Goal: Information Seeking & Learning: Learn about a topic

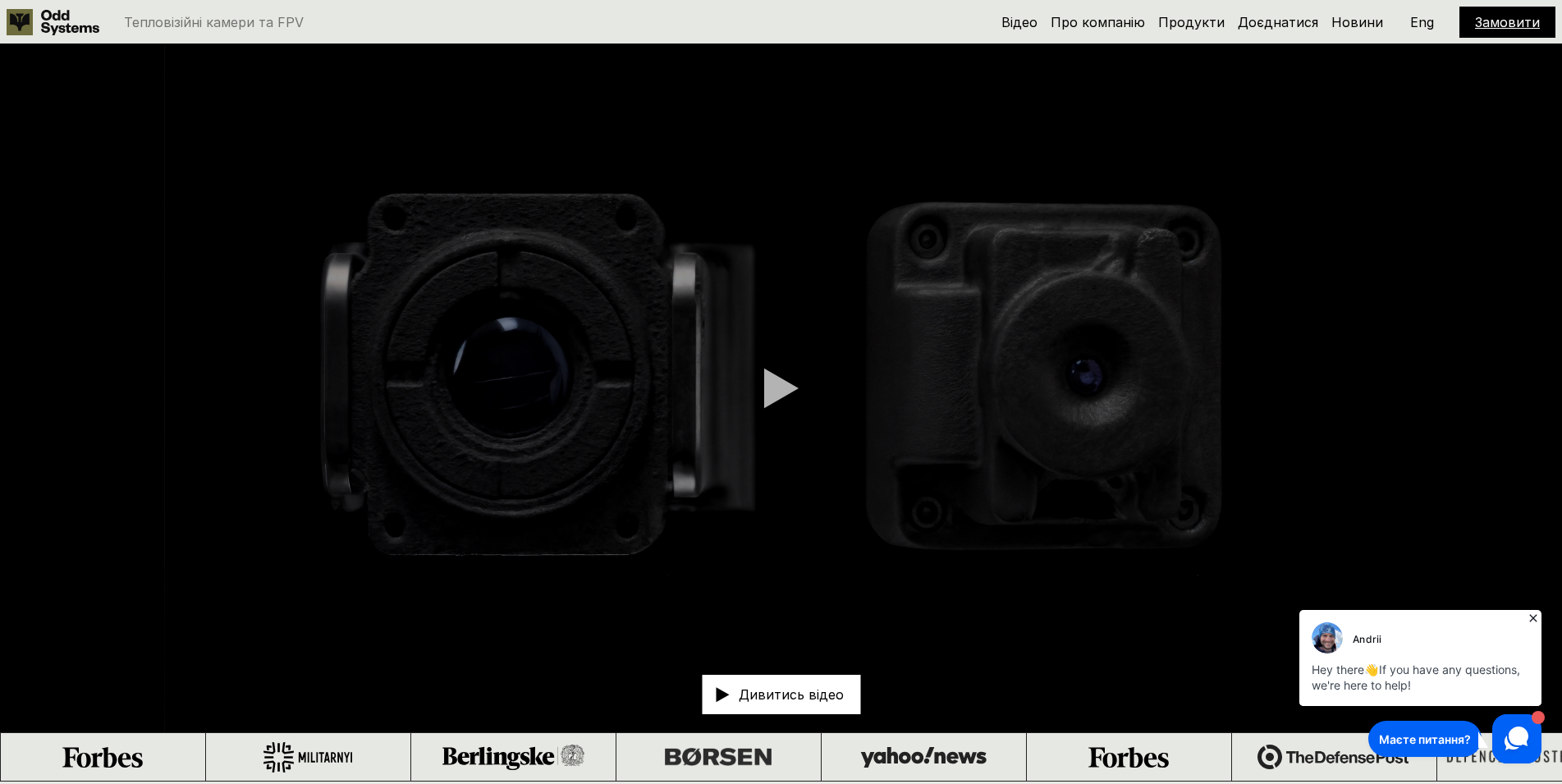
click at [1190, 22] on link "Продукти" at bounding box center [1192, 21] width 67 height 16
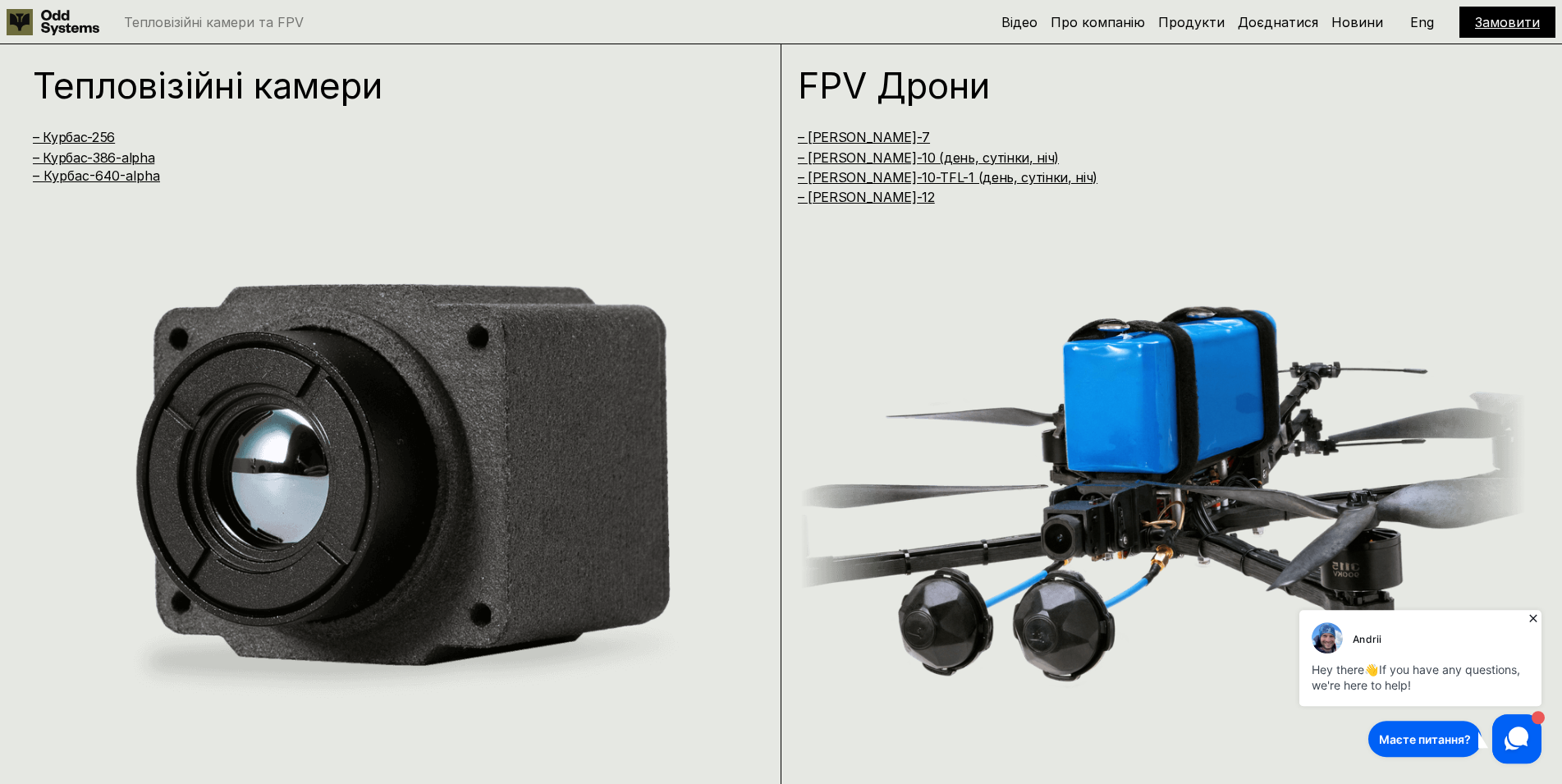
scroll to position [1565, 0]
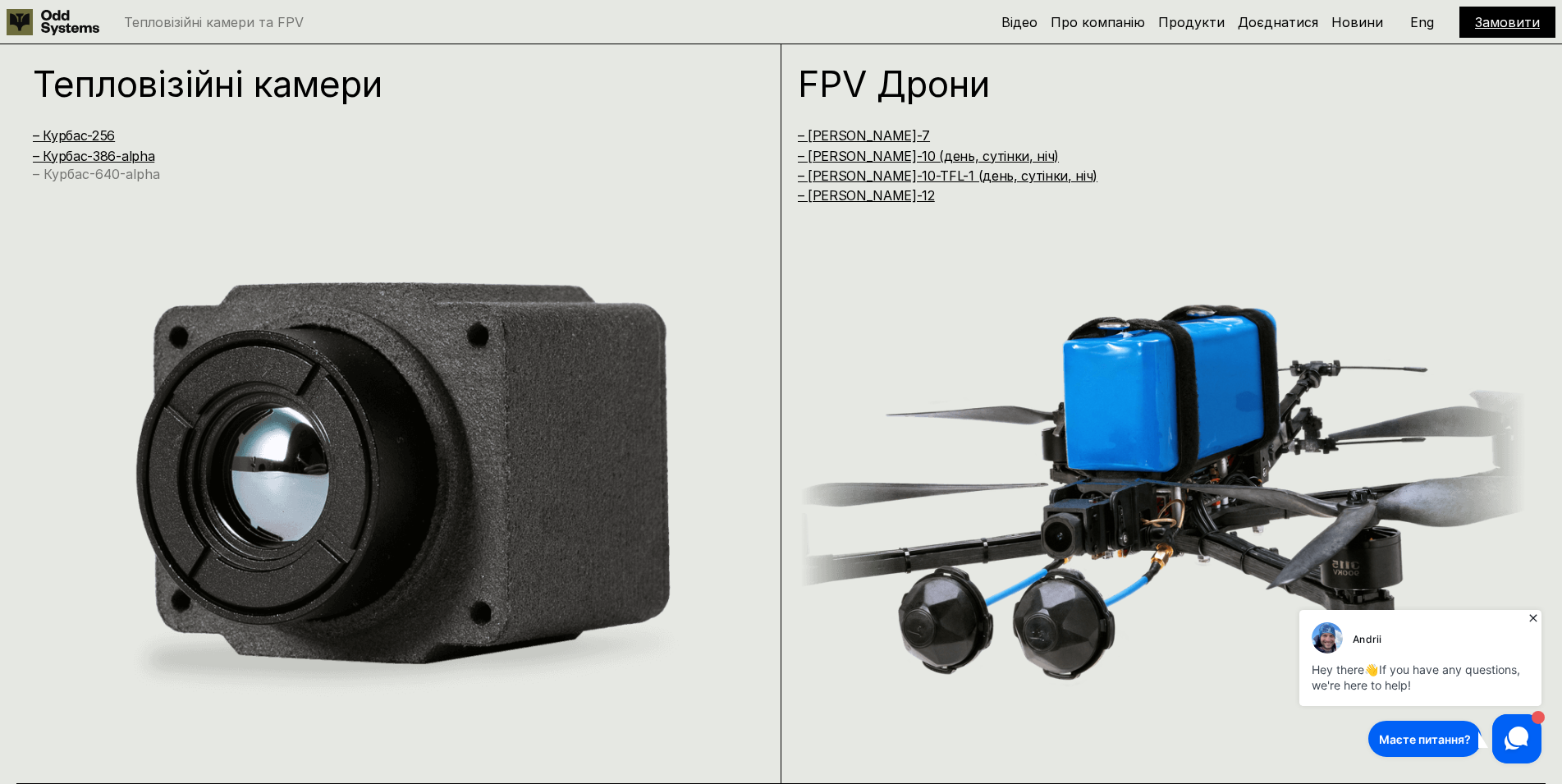
click at [126, 179] on link "– Курбас-640-alpha" at bounding box center [96, 174] width 127 height 16
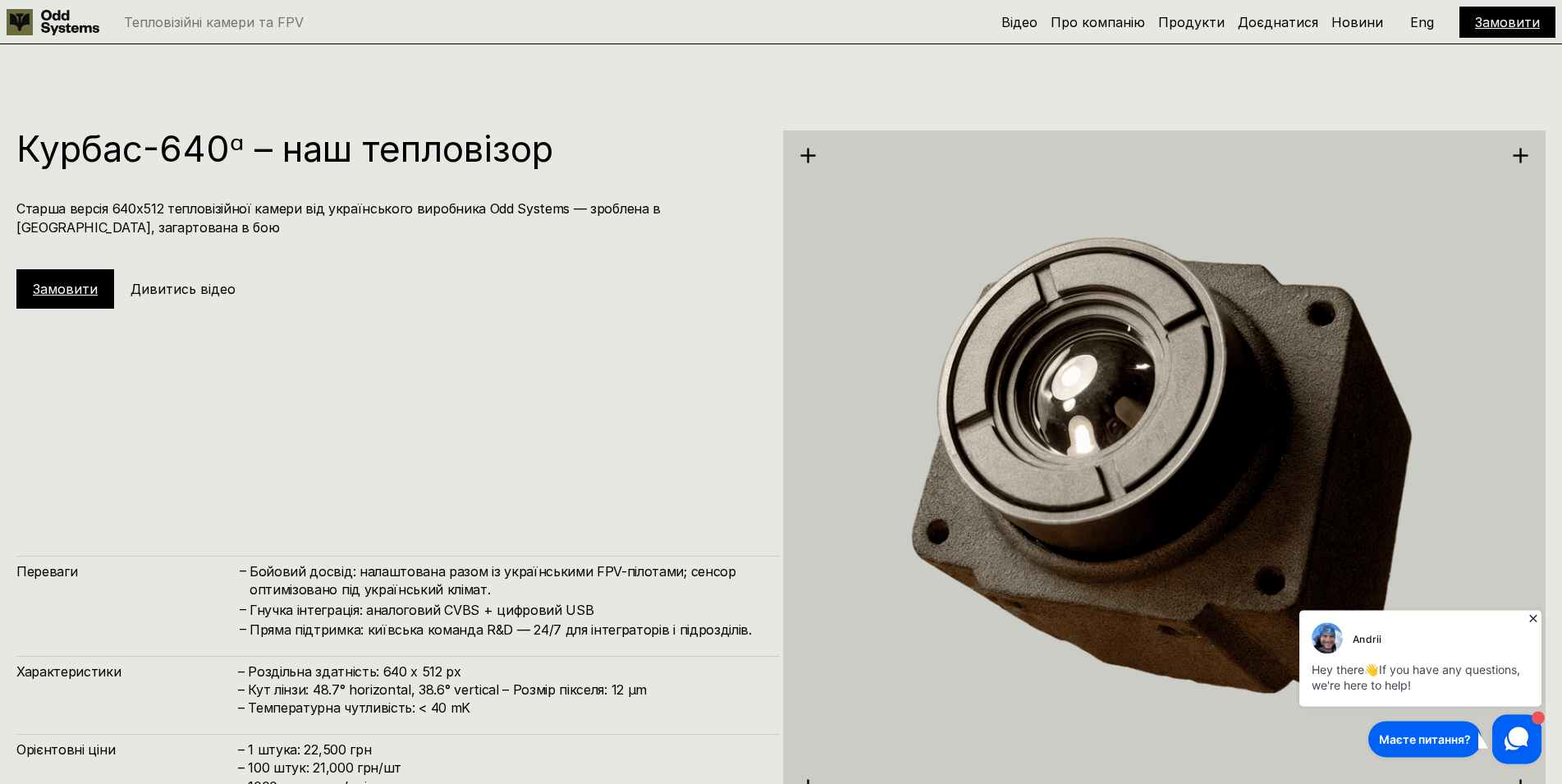
scroll to position [3832, 0]
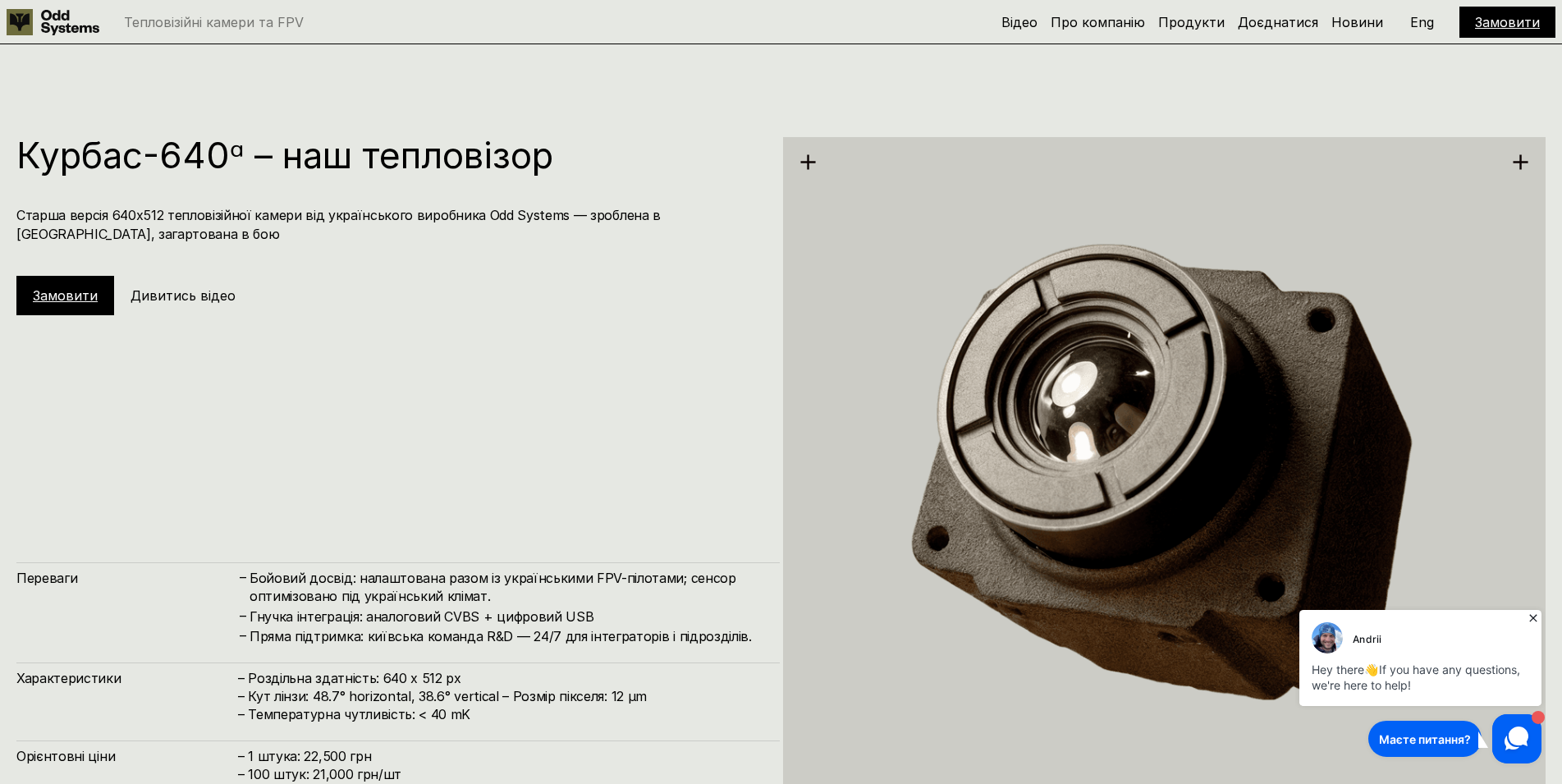
click at [896, 303] on img at bounding box center [1165, 478] width 764 height 785
click at [585, 324] on div "Курбас-640ᵅ – наш тепловізор Старша версія 640х512 тепловізійної камери від [DE…" at bounding box center [398, 477] width 764 height 681
click at [582, 327] on div "Курбас-640ᵅ – наш тепловізор Старша версія 640х512 тепловізійної камери від [DE…" at bounding box center [398, 477] width 764 height 681
click at [190, 292] on h5 "Дивитись відео" at bounding box center [183, 295] width 105 height 18
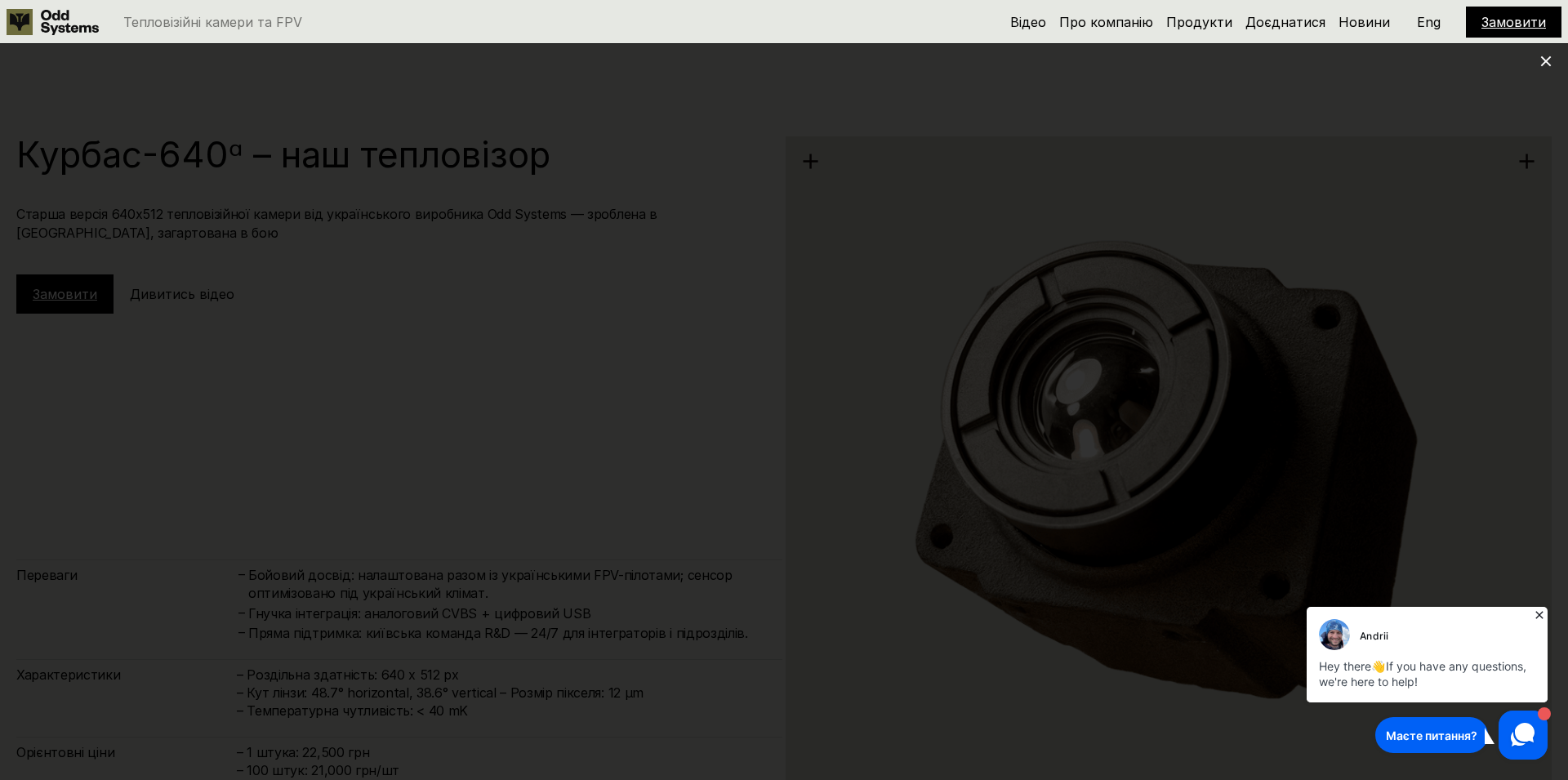
click at [1538, 615] on icon at bounding box center [1539, 614] width 16 height 16
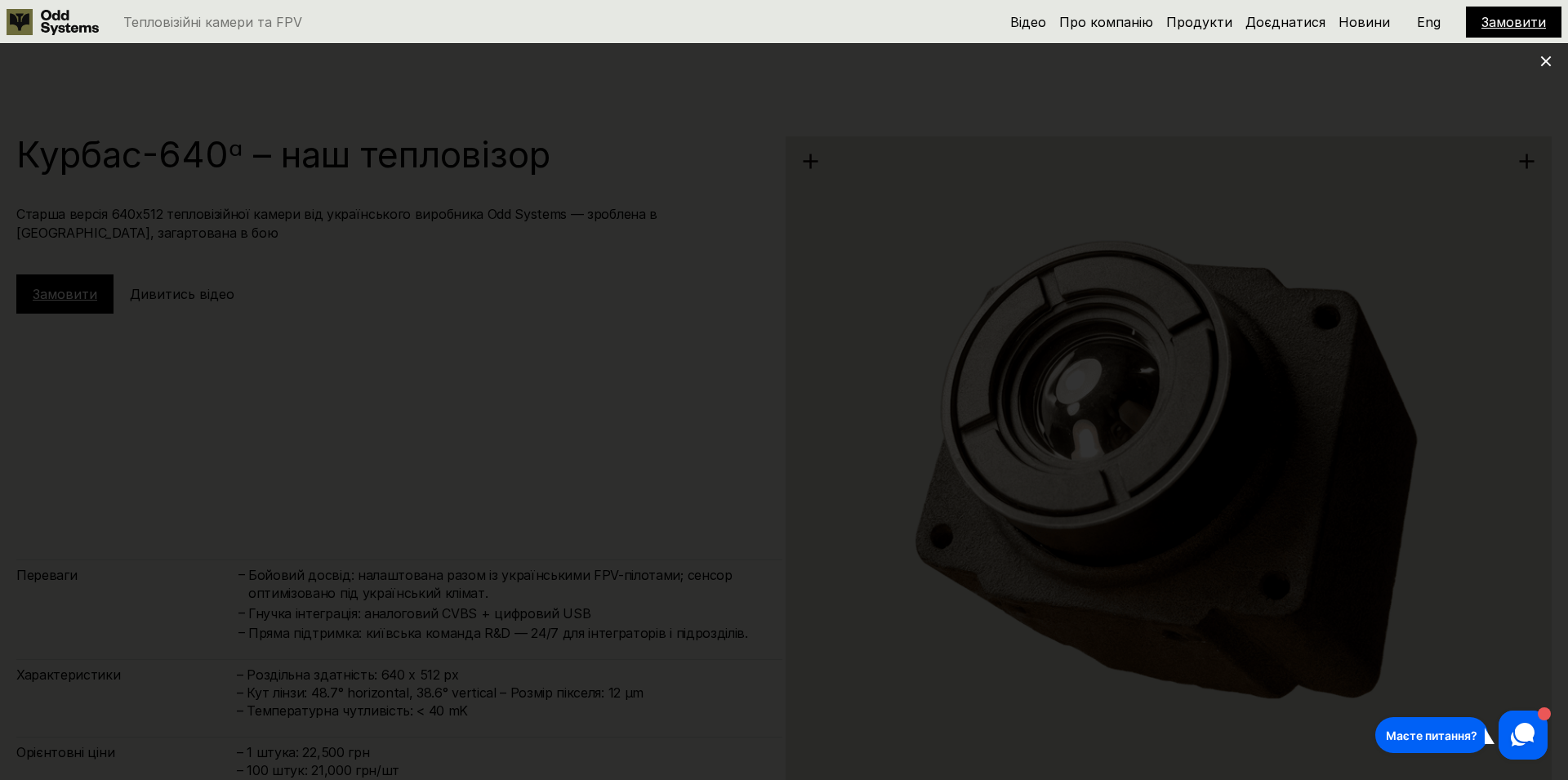
click at [1546, 58] on icon at bounding box center [1545, 60] width 11 height 11
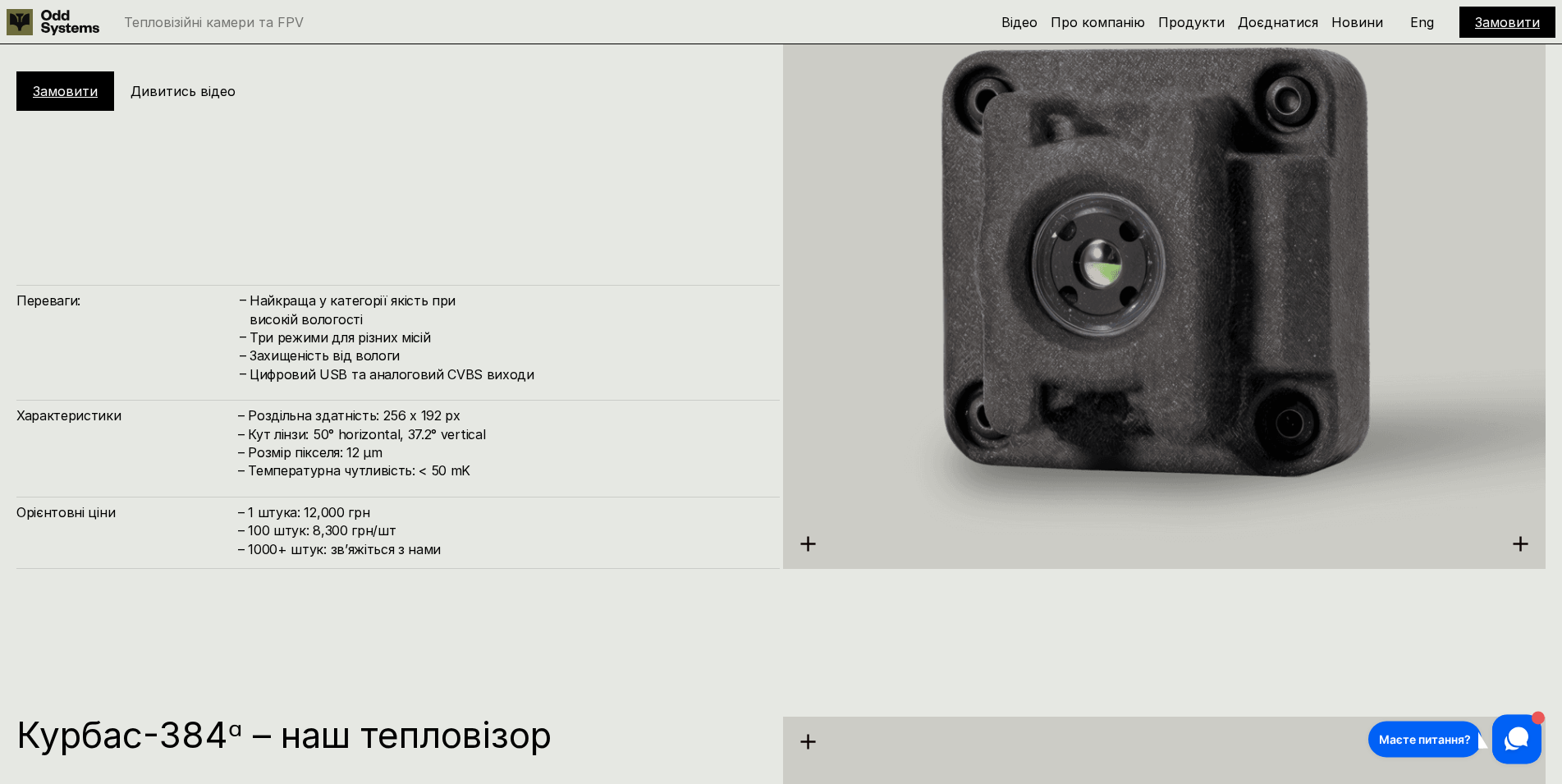
scroll to position [2577, 0]
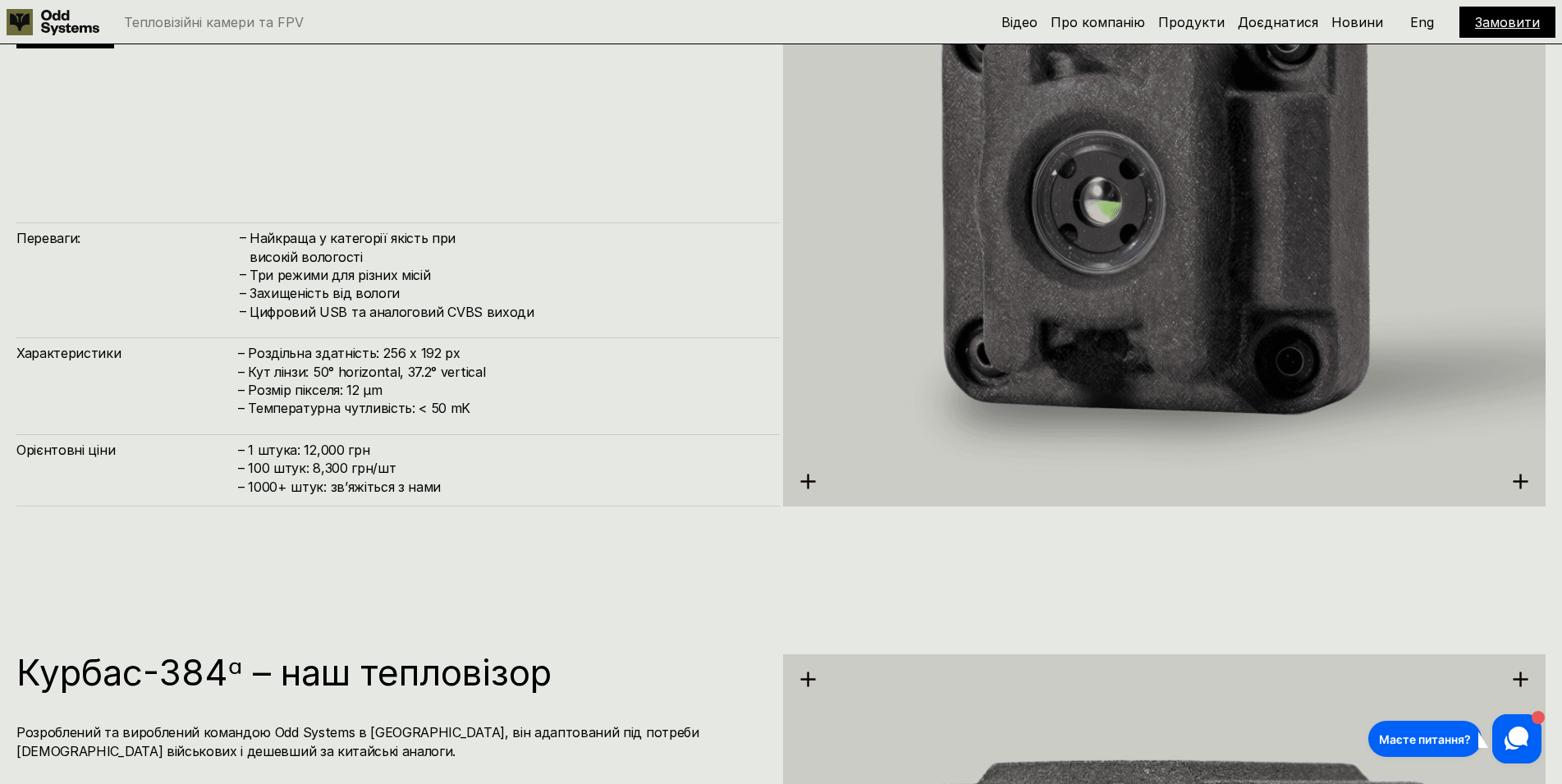
click at [209, 311] on div "Переваги: – Найкраща у категорії якість при високій вологості – Три режими для …" at bounding box center [398, 271] width 764 height 98
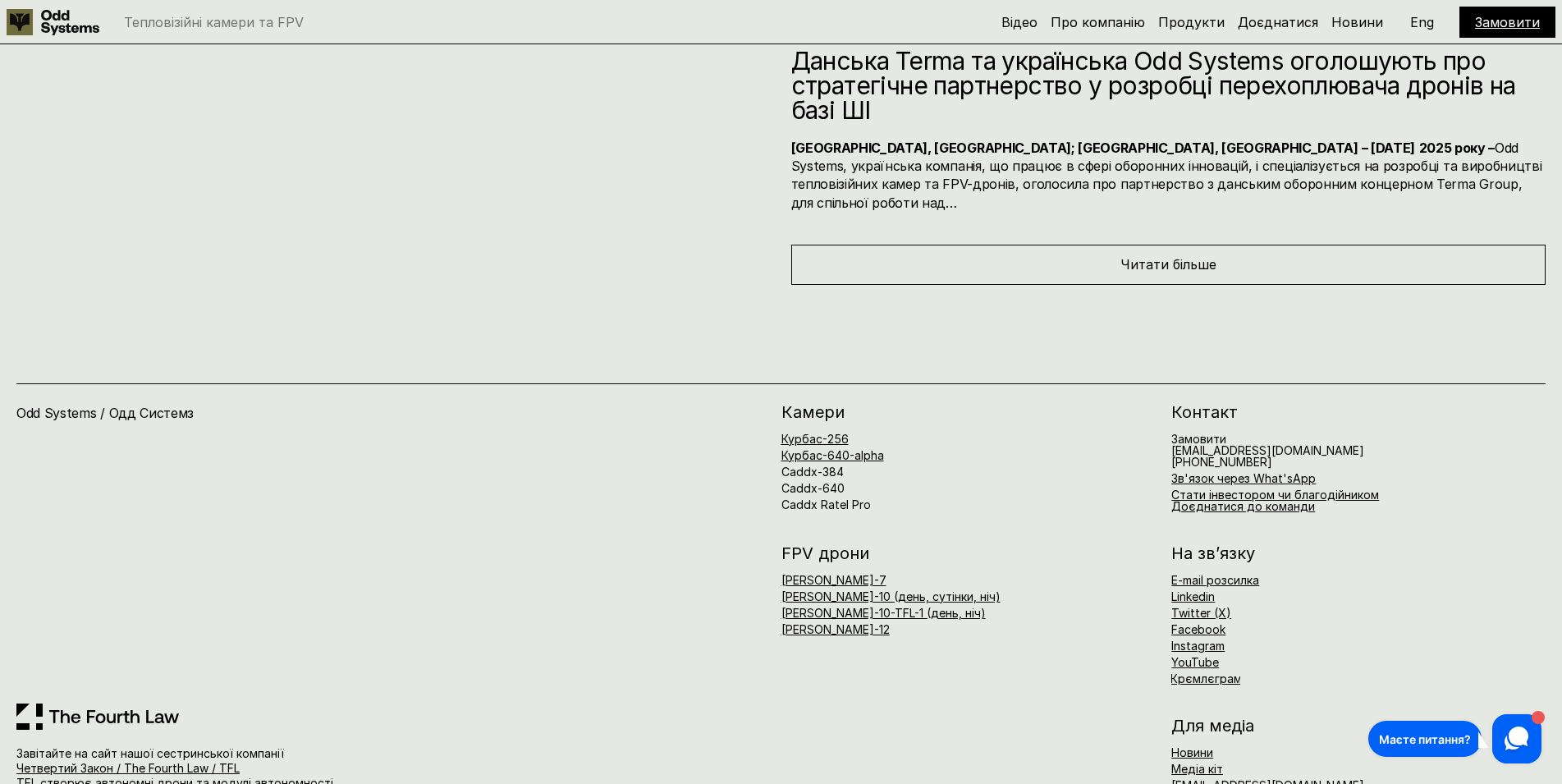
scroll to position [9294, 0]
